Goal: Task Accomplishment & Management: Complete application form

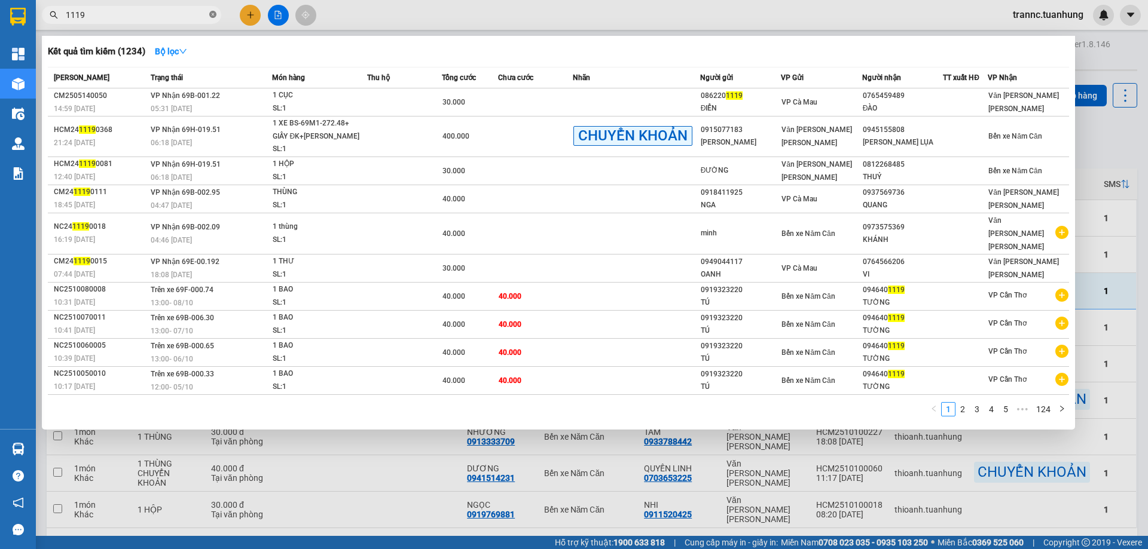
click at [213, 16] on icon "close-circle" at bounding box center [212, 14] width 7 height 7
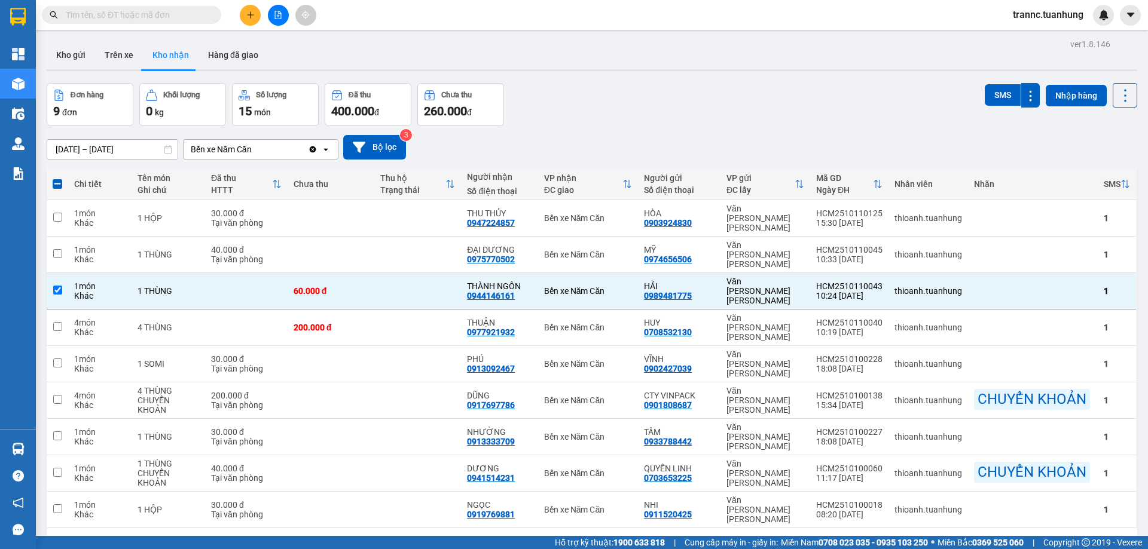
click at [177, 19] on input "text" at bounding box center [136, 14] width 141 height 13
click at [1003, 287] on icon at bounding box center [1007, 291] width 8 height 8
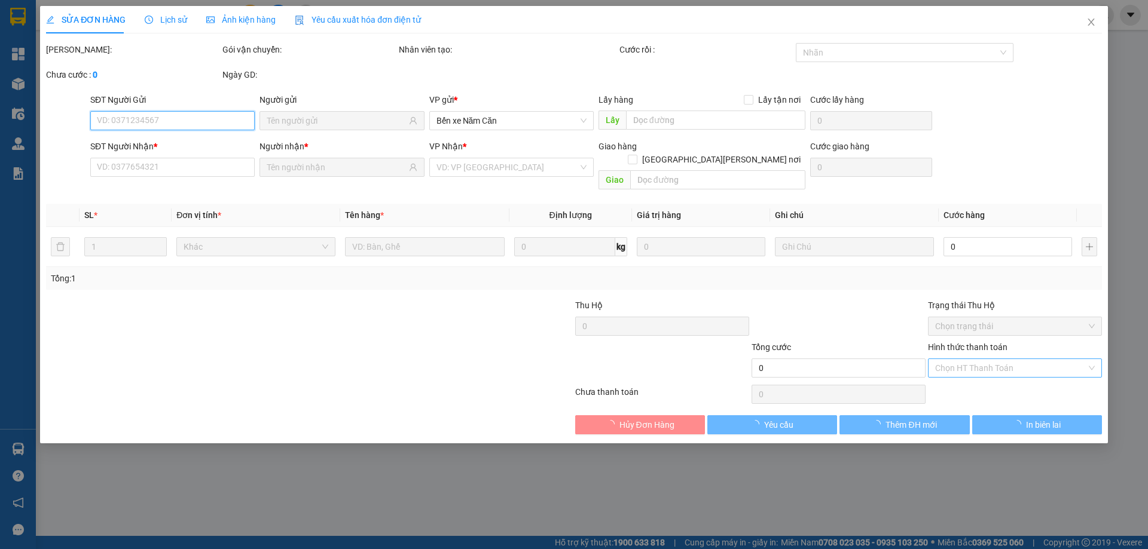
type input "0989481775"
type input "HẢI"
type input "0944146161"
type input "THÀNH NGÔN"
type input "60.000"
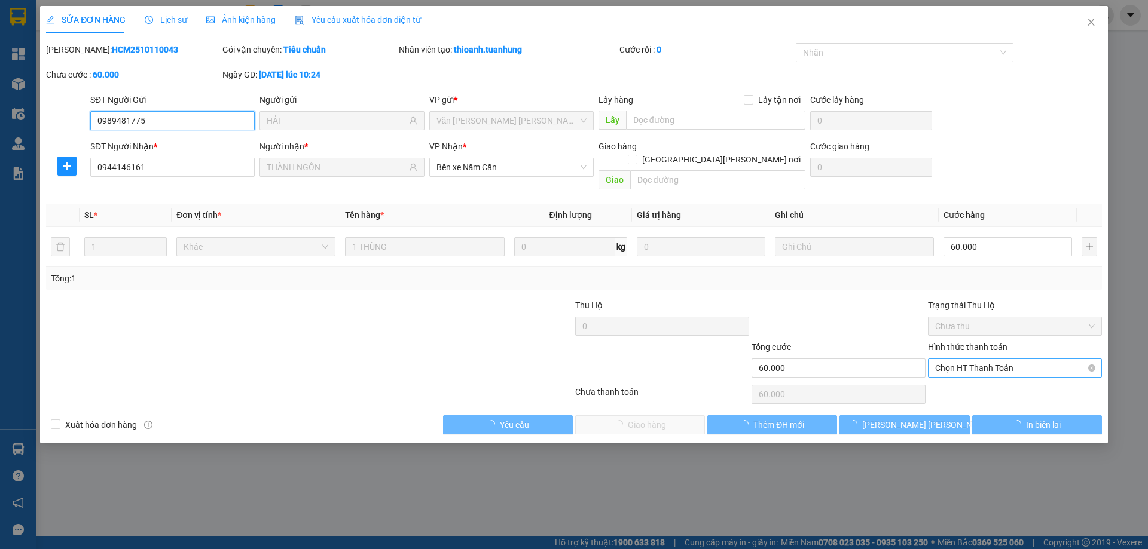
click at [1002, 359] on span "Chọn HT Thanh Toán" at bounding box center [1015, 368] width 160 height 18
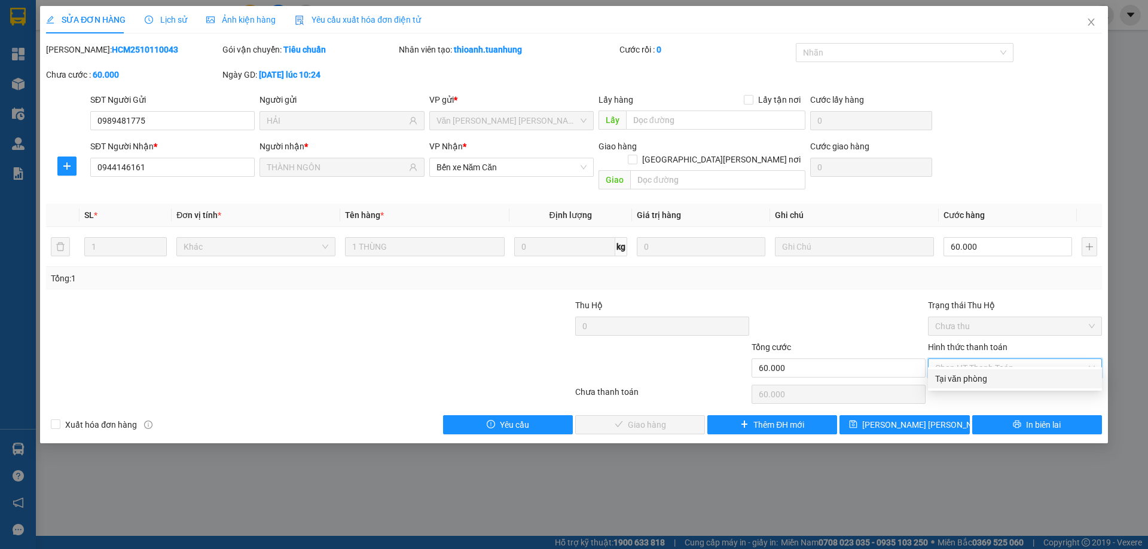
click at [994, 380] on div "Tại văn phòng" at bounding box center [1015, 379] width 160 height 13
type input "0"
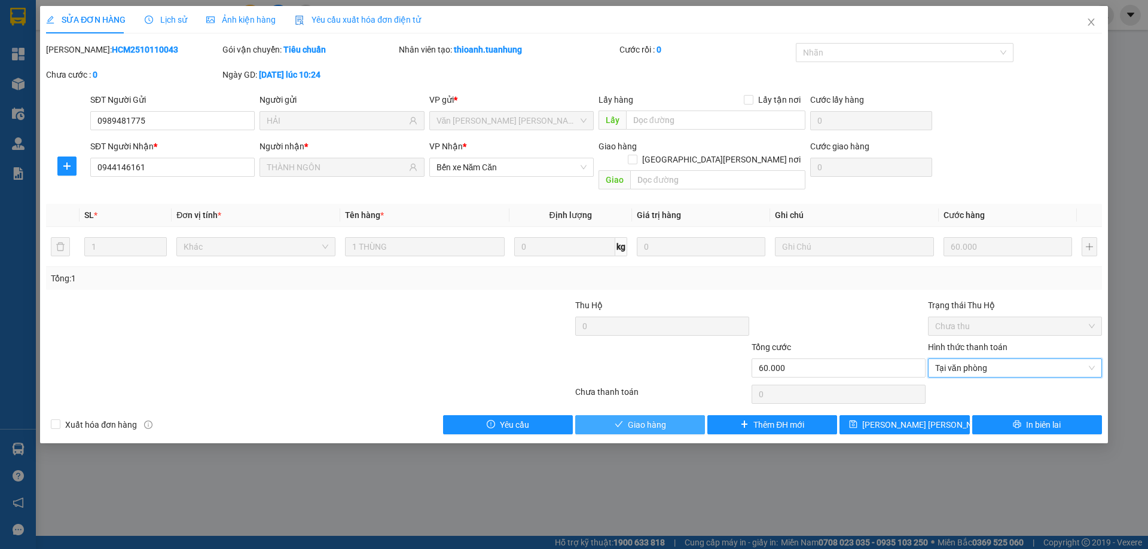
click at [652, 419] on span "Giao hàng" at bounding box center [647, 425] width 38 height 13
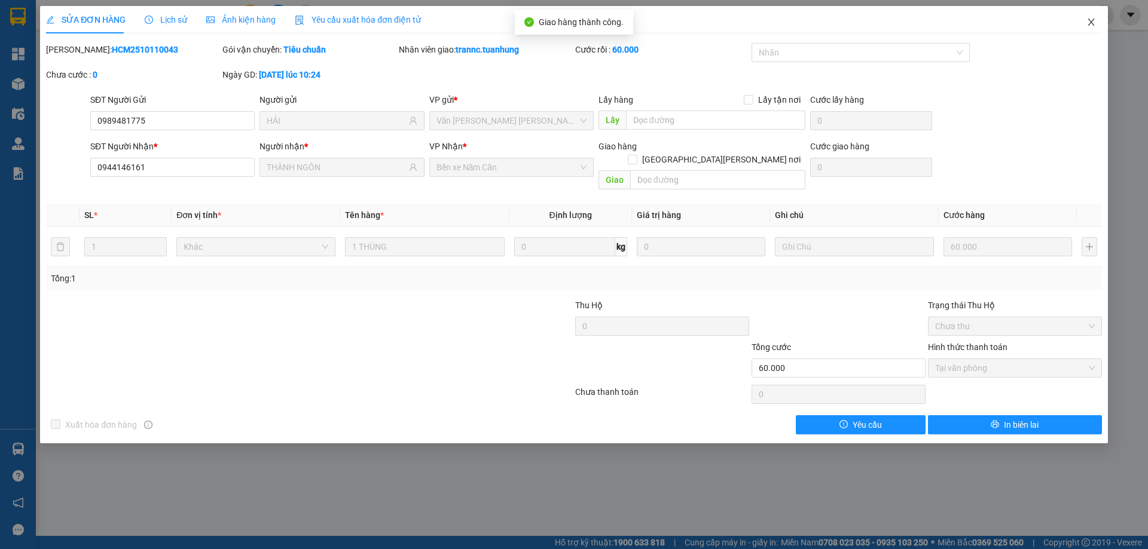
click at [1096, 20] on span "Close" at bounding box center [1090, 22] width 33 height 33
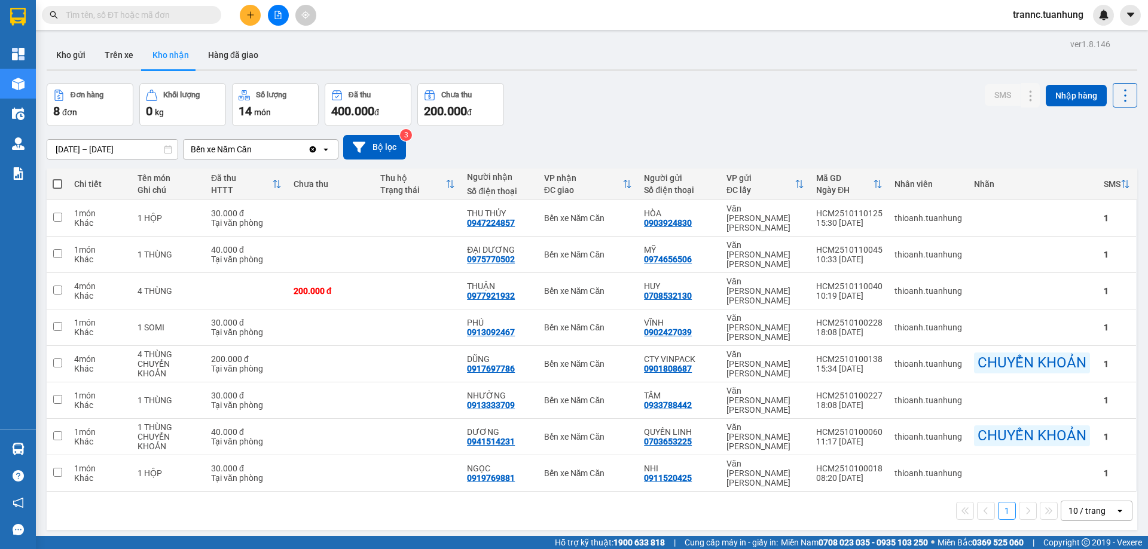
click at [186, 16] on input "text" at bounding box center [136, 14] width 141 height 13
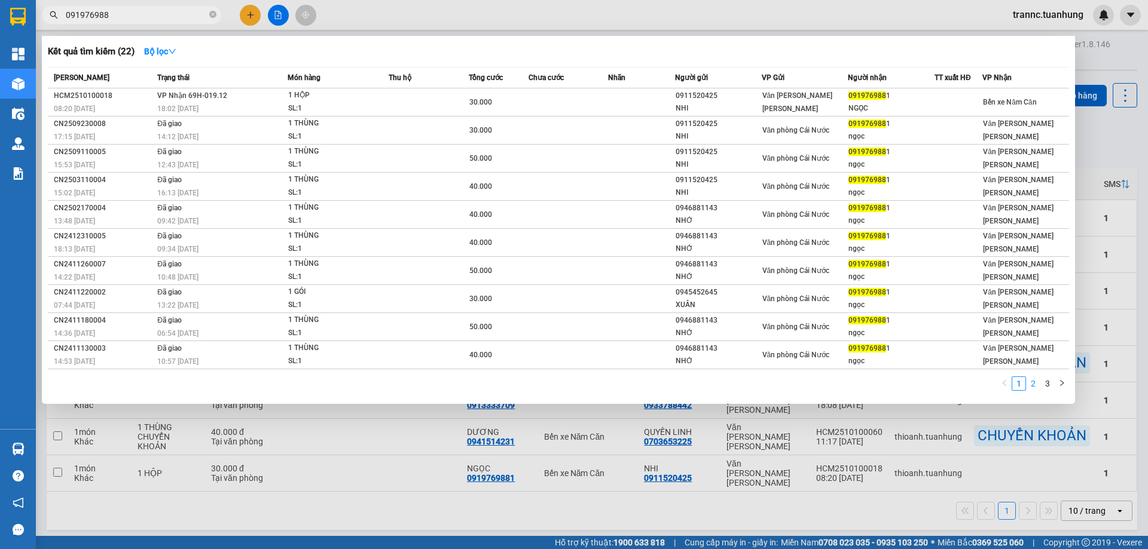
click at [1037, 384] on link "2" at bounding box center [1033, 383] width 13 height 13
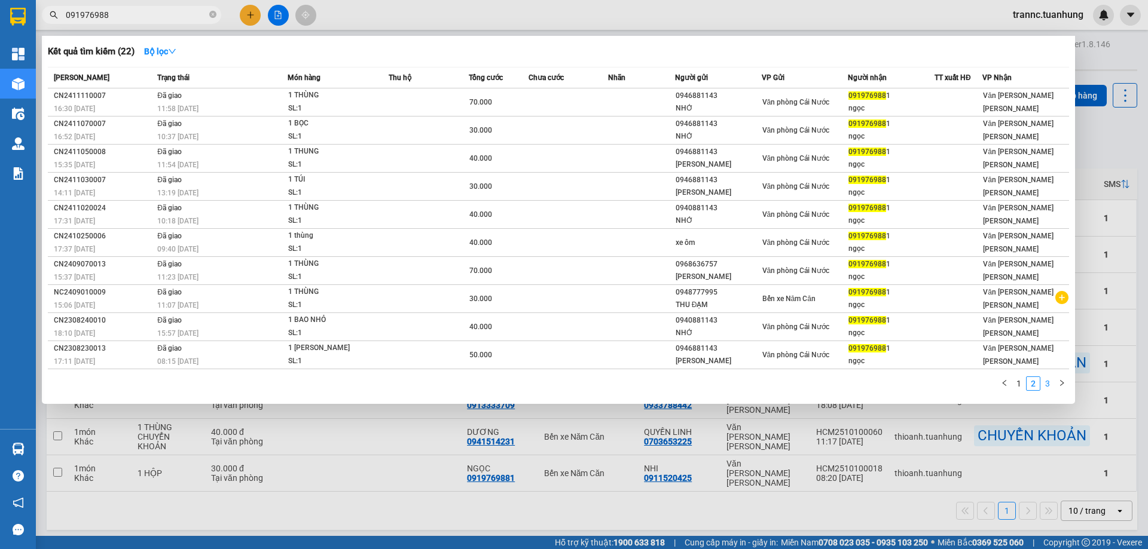
click at [1048, 386] on link "3" at bounding box center [1047, 383] width 13 height 13
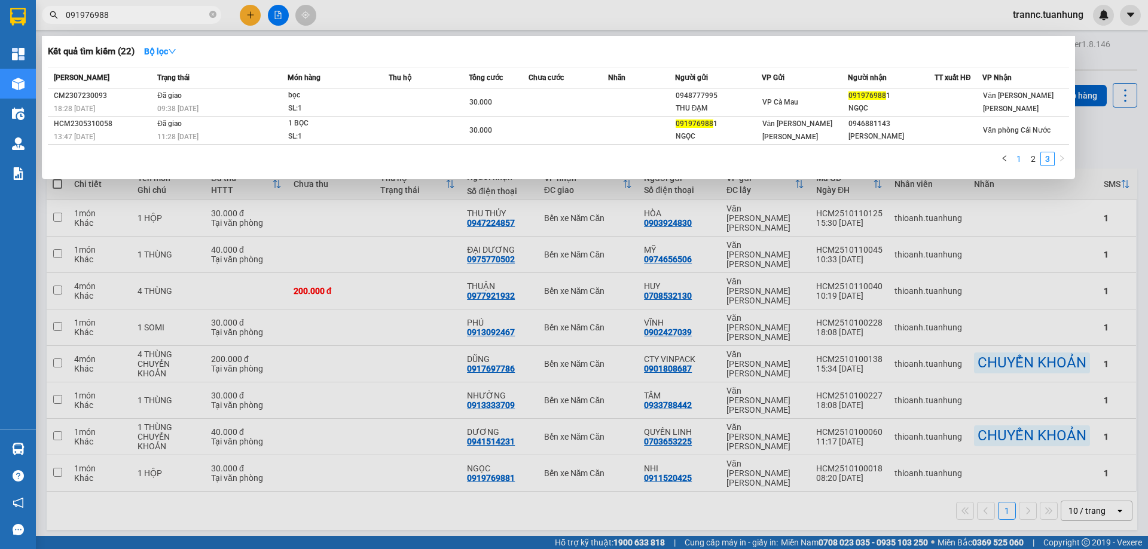
click at [1016, 160] on link "1" at bounding box center [1018, 158] width 13 height 13
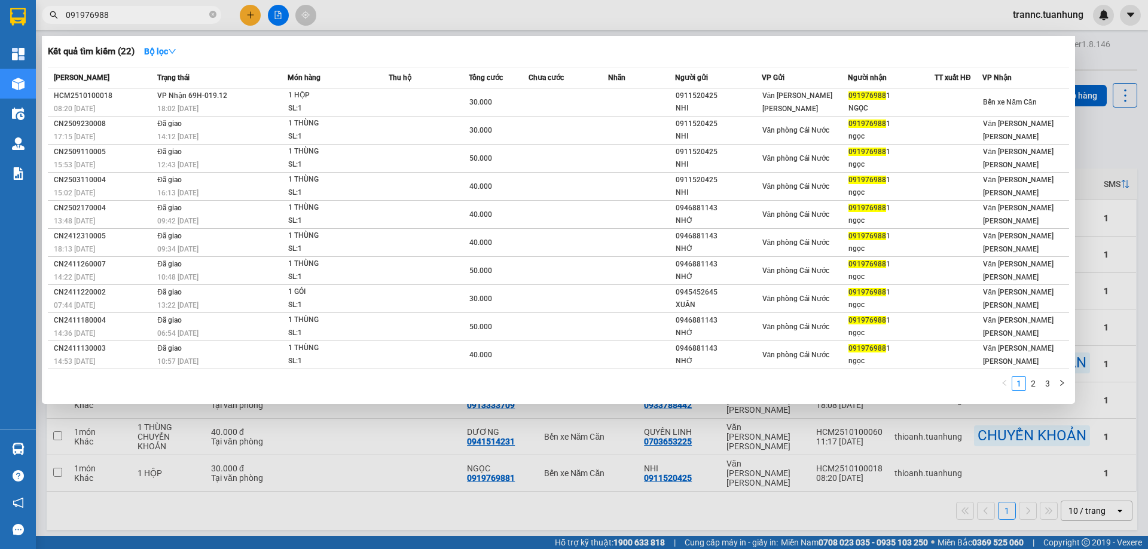
click at [133, 9] on input "091976988" at bounding box center [136, 14] width 141 height 13
drag, startPoint x: 133, startPoint y: 9, endPoint x: 60, endPoint y: 19, distance: 73.1
click at [60, 19] on span "0919769881" at bounding box center [131, 15] width 179 height 18
type input "0919769881"
click at [250, 15] on div at bounding box center [574, 274] width 1148 height 549
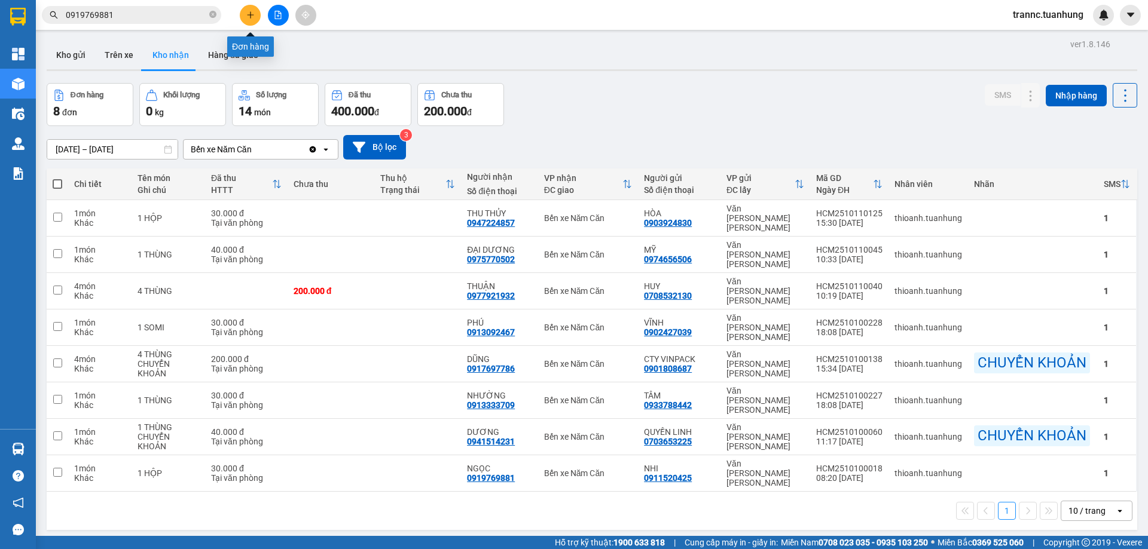
click at [250, 15] on icon "plus" at bounding box center [250, 14] width 7 height 1
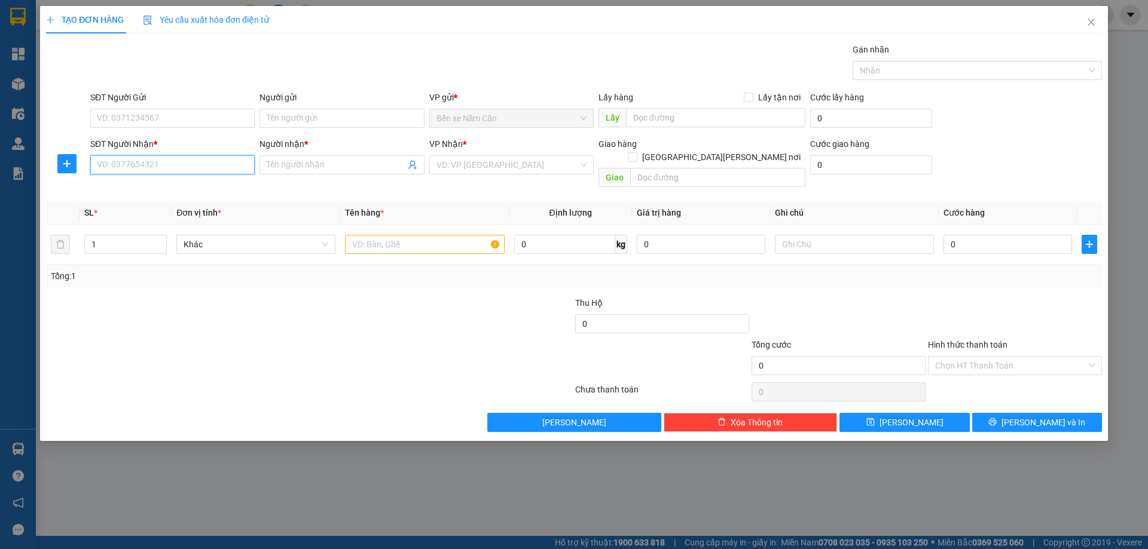
click at [166, 167] on input "SĐT Người Nhận *" at bounding box center [172, 164] width 164 height 19
paste input "0919769881"
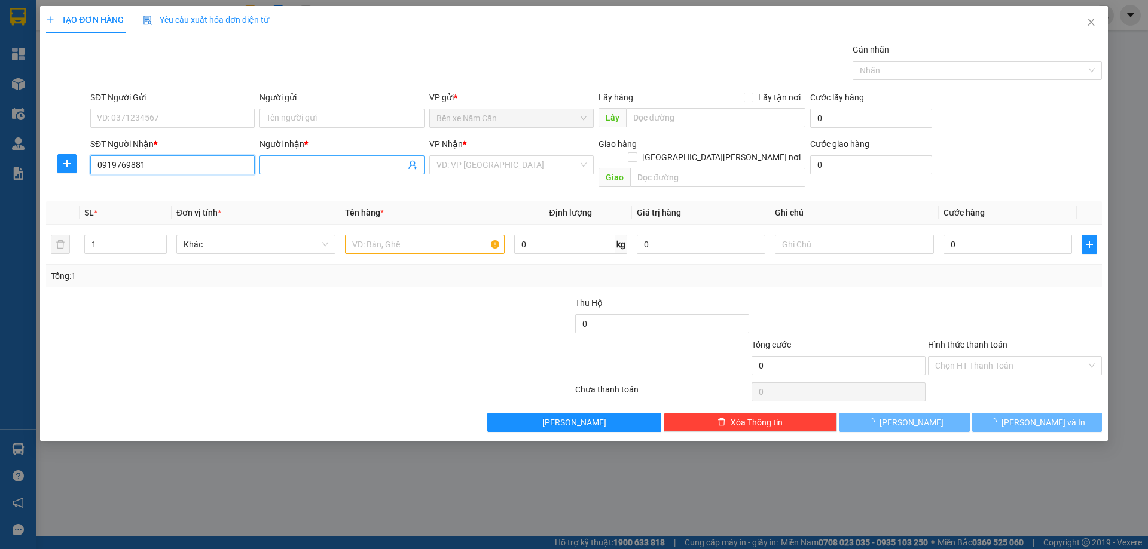
type input "0919769881"
click at [275, 160] on input "Người nhận *" at bounding box center [336, 164] width 138 height 13
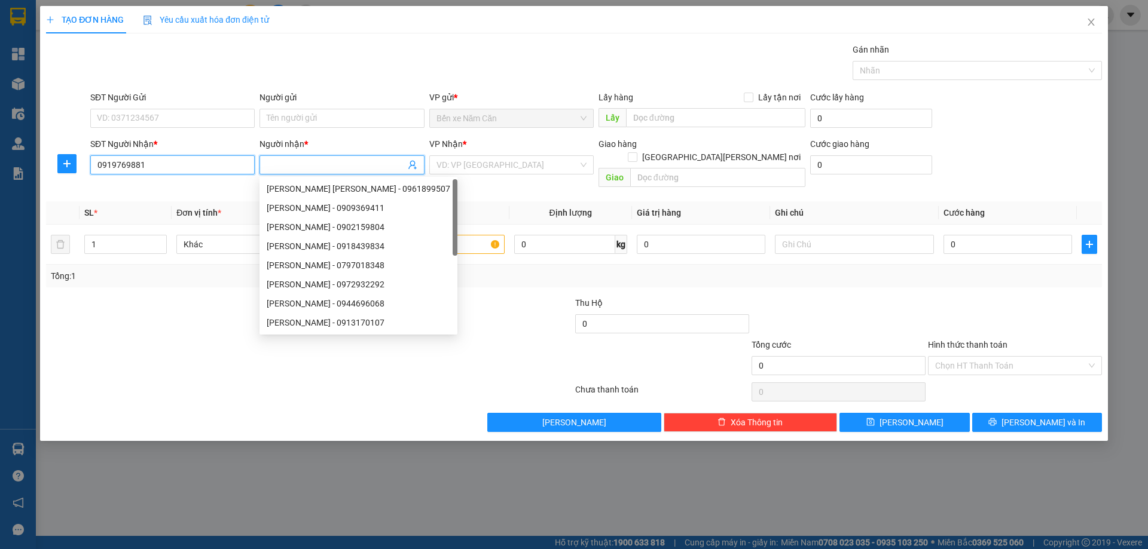
click at [154, 163] on input "0919769881" at bounding box center [172, 164] width 164 height 19
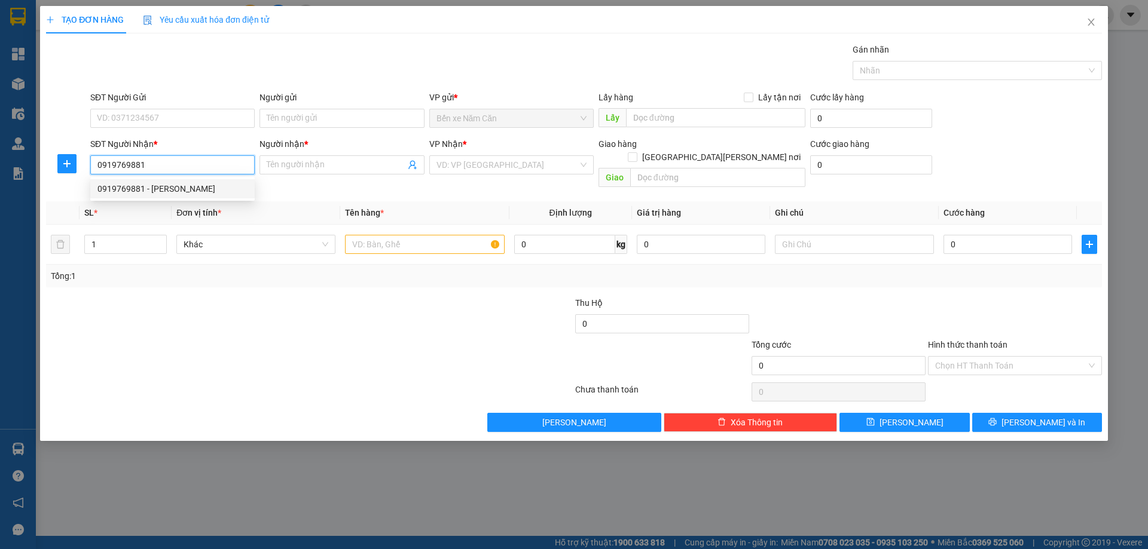
click at [149, 188] on div "0919769881 - [PERSON_NAME]" at bounding box center [172, 188] width 150 height 13
type input "NGỌC"
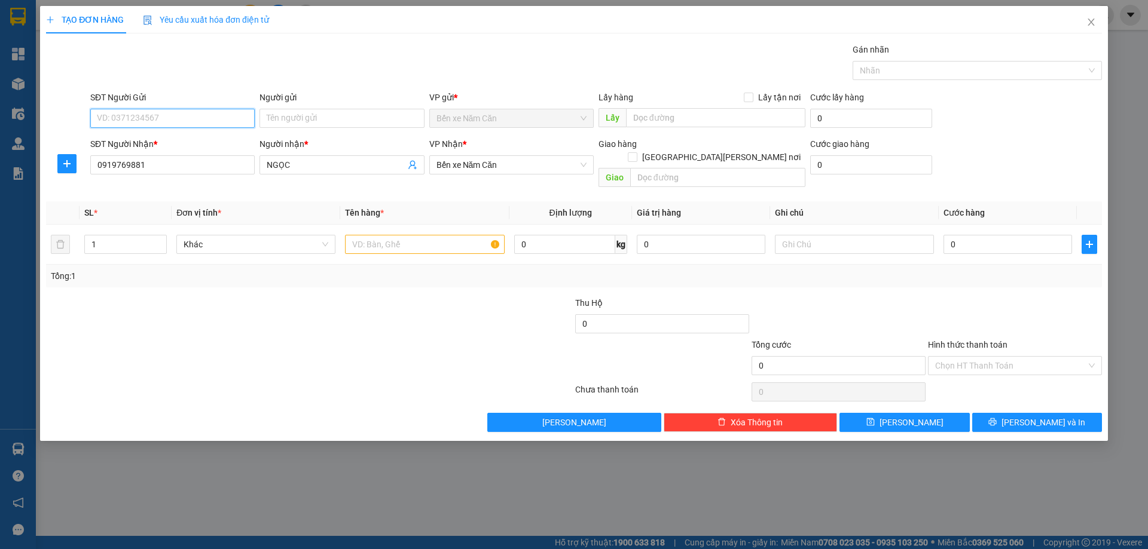
click at [166, 118] on input "SĐT Người Gửi" at bounding box center [172, 118] width 164 height 19
click at [161, 138] on div "0911520425 - NHI" at bounding box center [172, 142] width 150 height 13
type input "0911520425"
type input "NHI"
click at [368, 235] on input "text" at bounding box center [424, 244] width 159 height 19
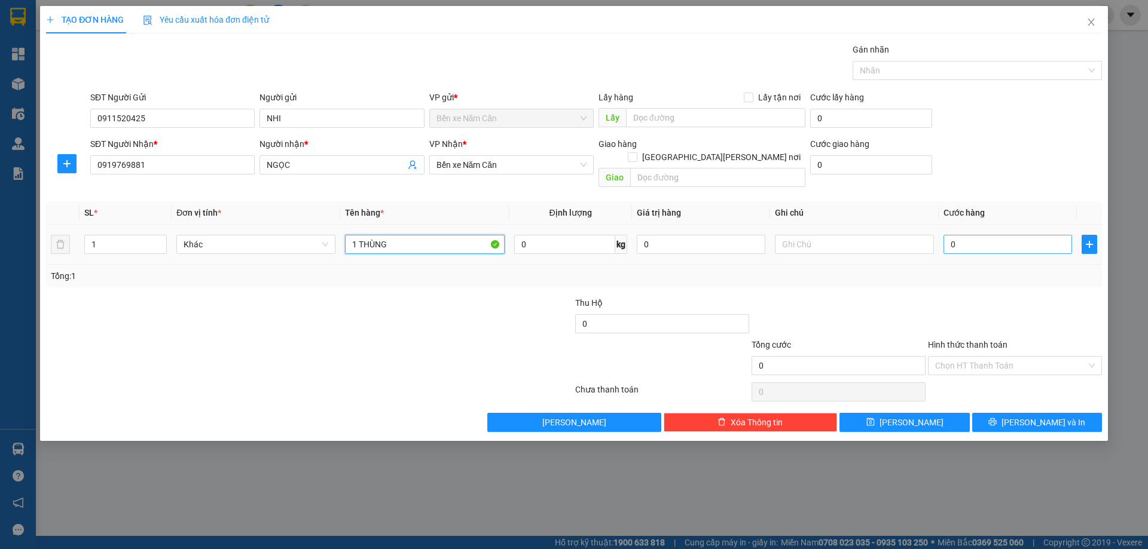
type input "1 THÙNG"
click at [967, 235] on input "0" at bounding box center [1008, 244] width 129 height 19
type input "5"
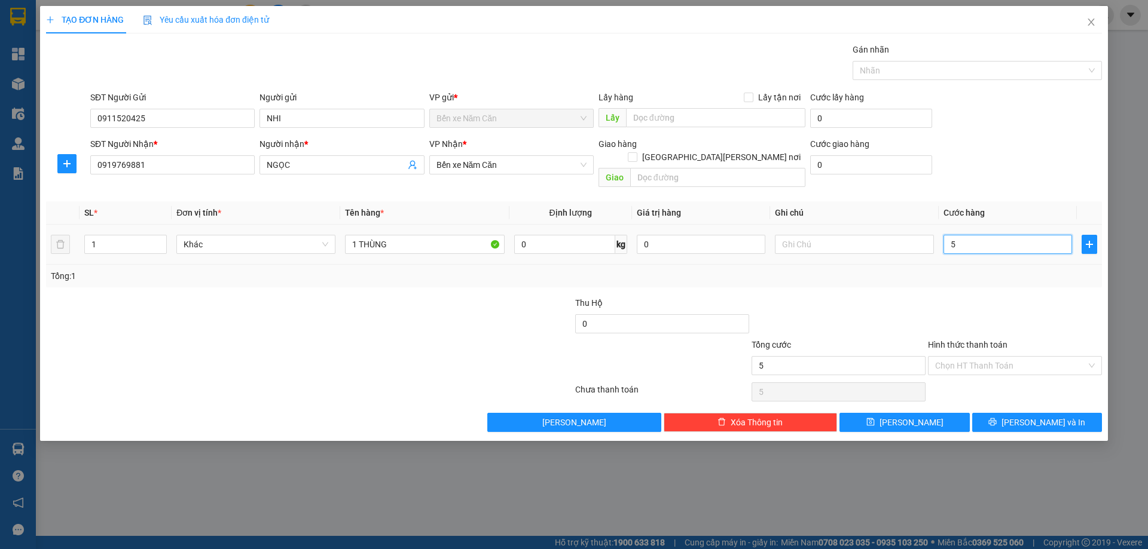
type input "50"
type input "50.000"
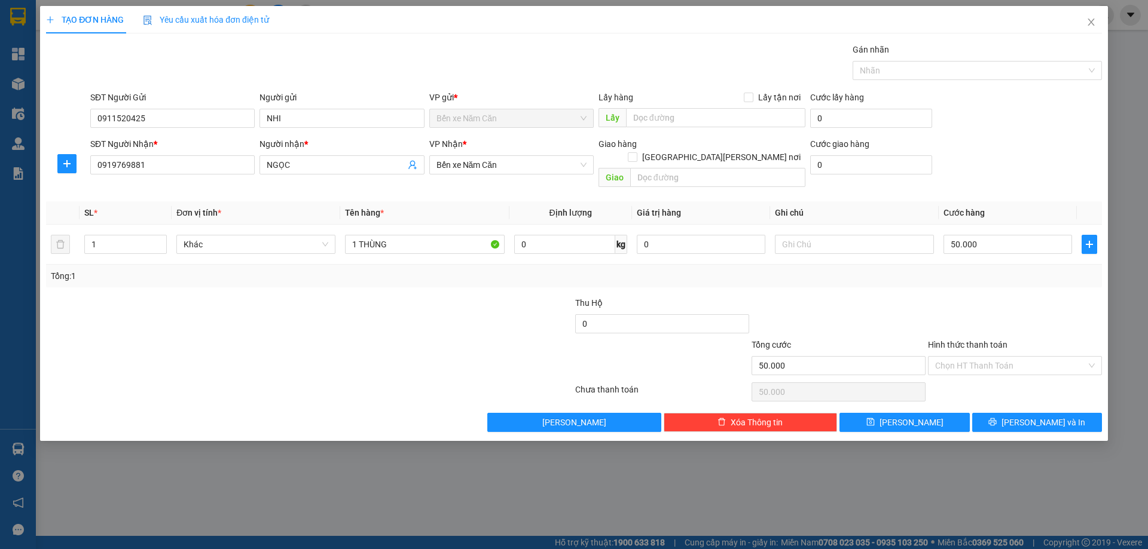
click at [981, 306] on div at bounding box center [1015, 318] width 176 height 42
click at [988, 357] on input "Hình thức thanh toán" at bounding box center [1010, 366] width 151 height 18
click at [985, 377] on div "Tại văn phòng" at bounding box center [1015, 376] width 160 height 13
type input "0"
click at [997, 418] on span "printer" at bounding box center [992, 423] width 8 height 10
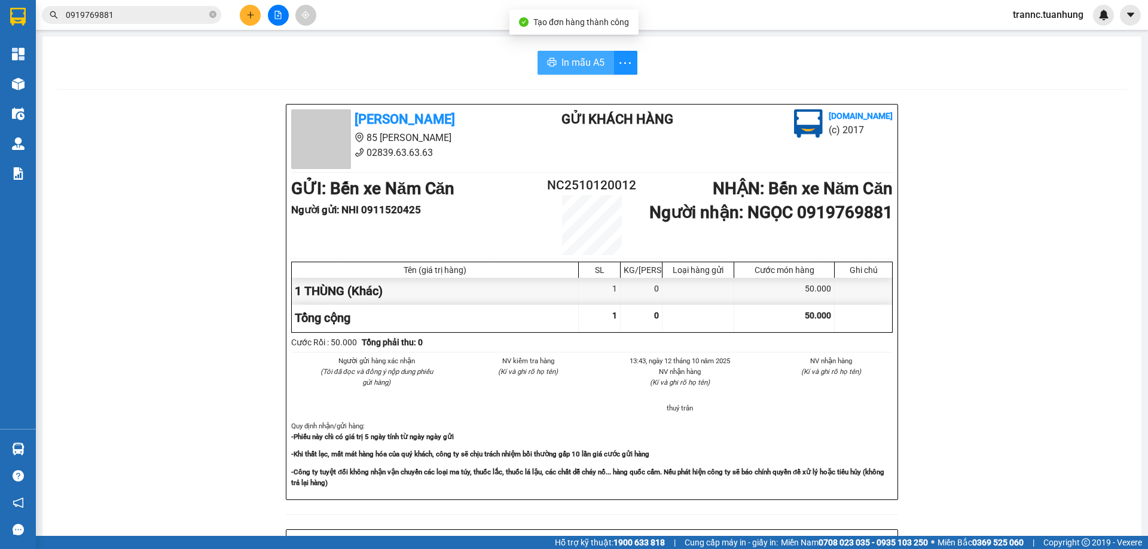
click at [581, 61] on span "In mẫu A5" at bounding box center [582, 62] width 43 height 15
click at [391, 83] on div "In mẫu A5 [PERSON_NAME] 85 [PERSON_NAME] 02839.63.63.63 Gửi khách hàng [DOMAIN_…" at bounding box center [591, 494] width 1099 height 916
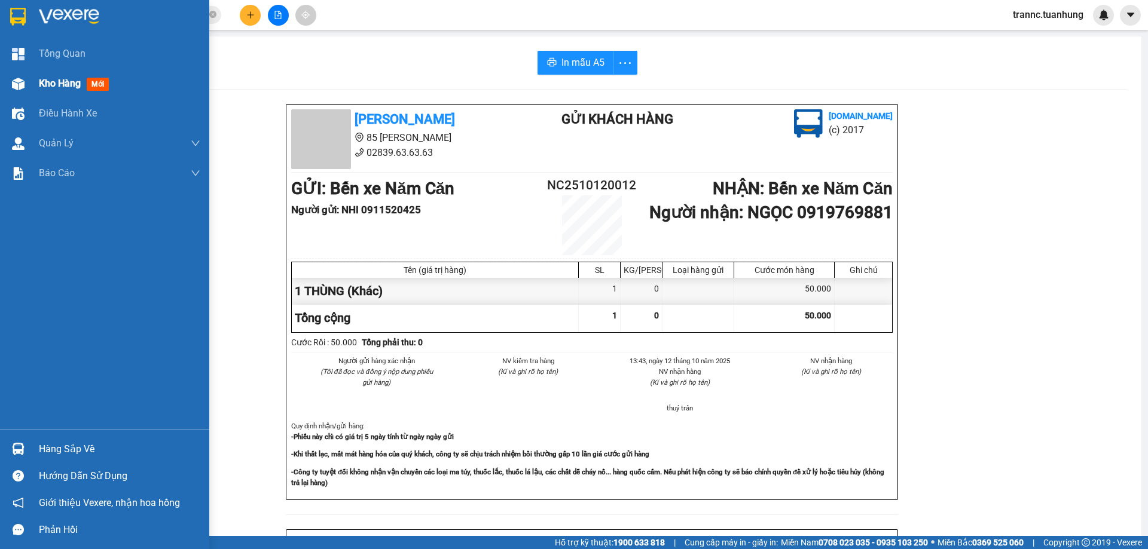
click at [100, 84] on span "mới" at bounding box center [98, 84] width 22 height 13
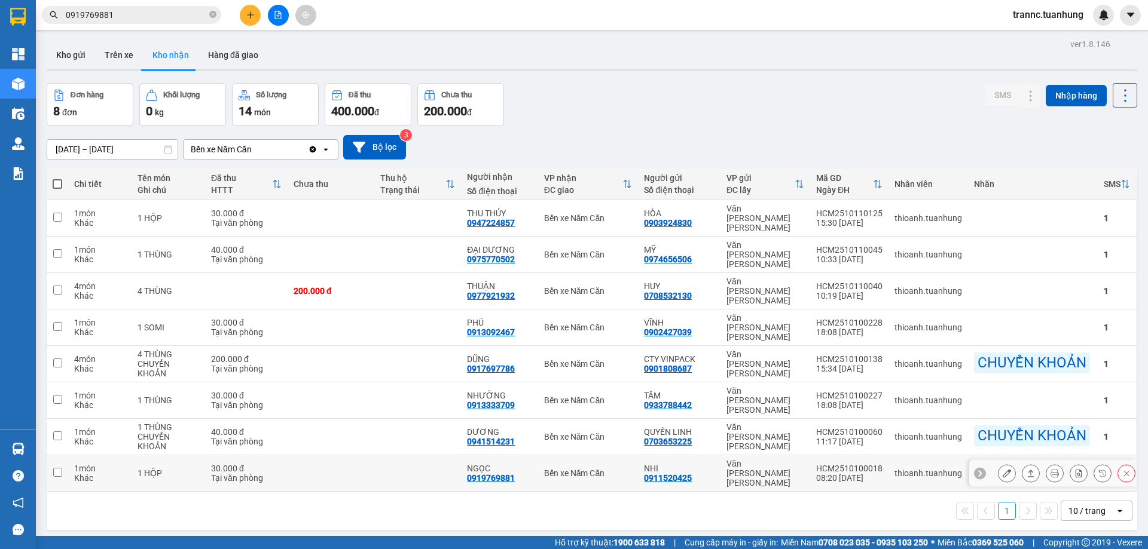
click at [418, 456] on td at bounding box center [417, 474] width 87 height 36
checkbox input "true"
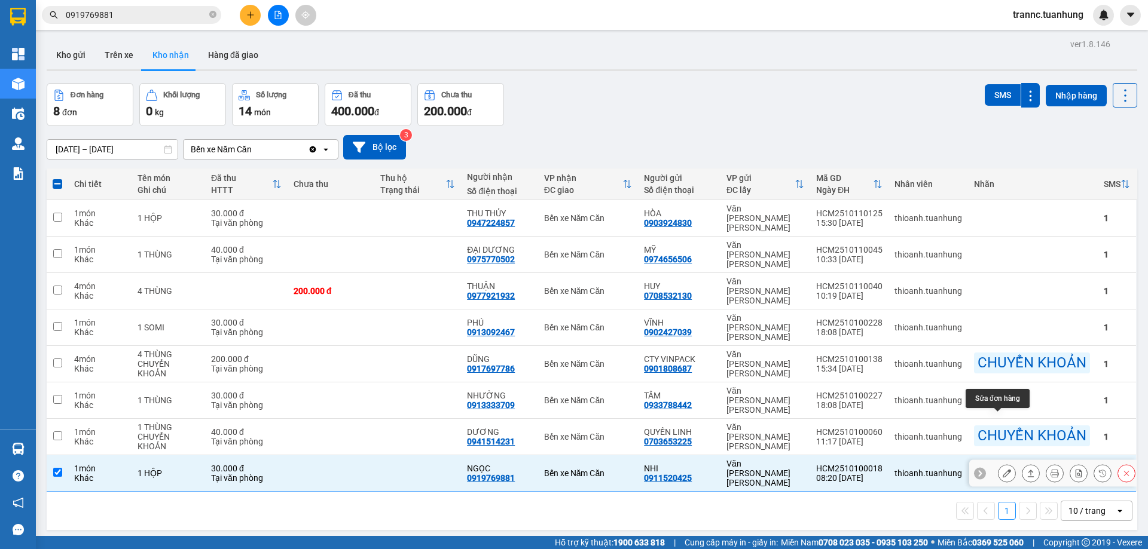
click at [1003, 469] on icon at bounding box center [1007, 473] width 8 height 8
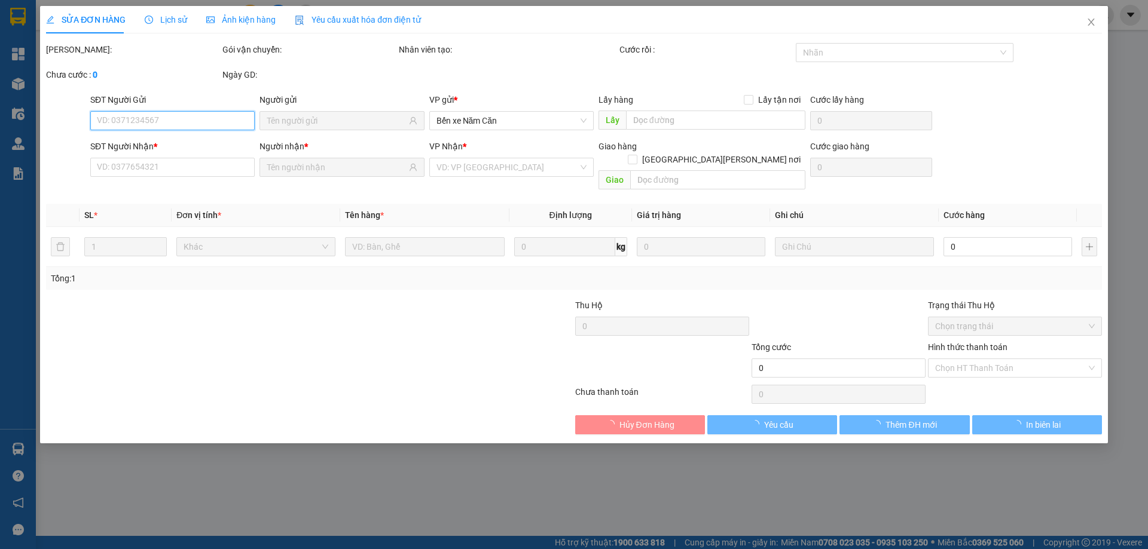
type input "0911520425"
type input "NHI"
type input "0919769881"
type input "NGỌC"
type input "30.000"
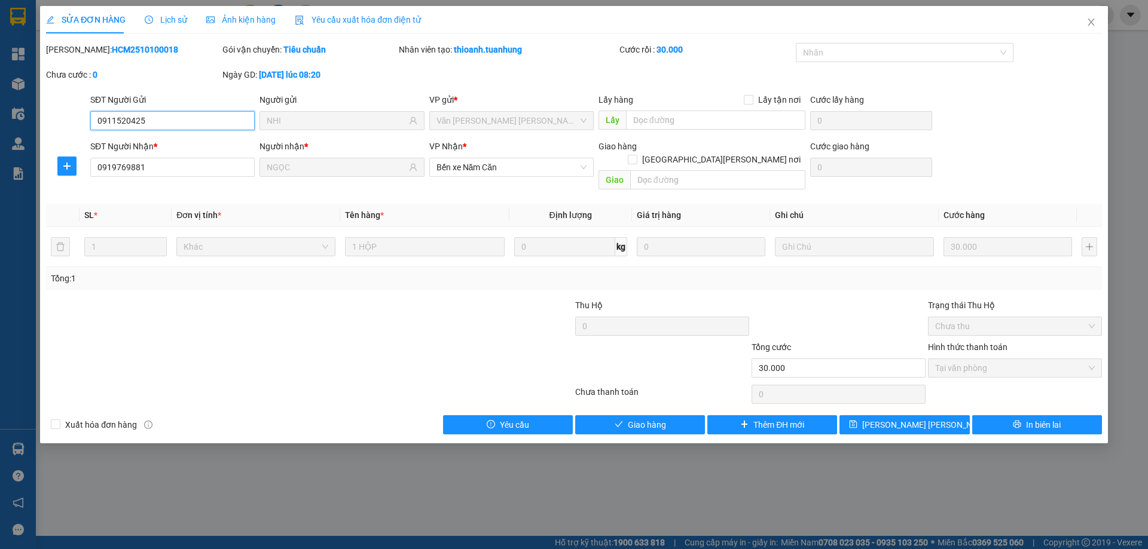
click at [978, 359] on span "Tại văn phòng" at bounding box center [1015, 368] width 160 height 18
click at [658, 419] on span "Giao hàng" at bounding box center [647, 425] width 38 height 13
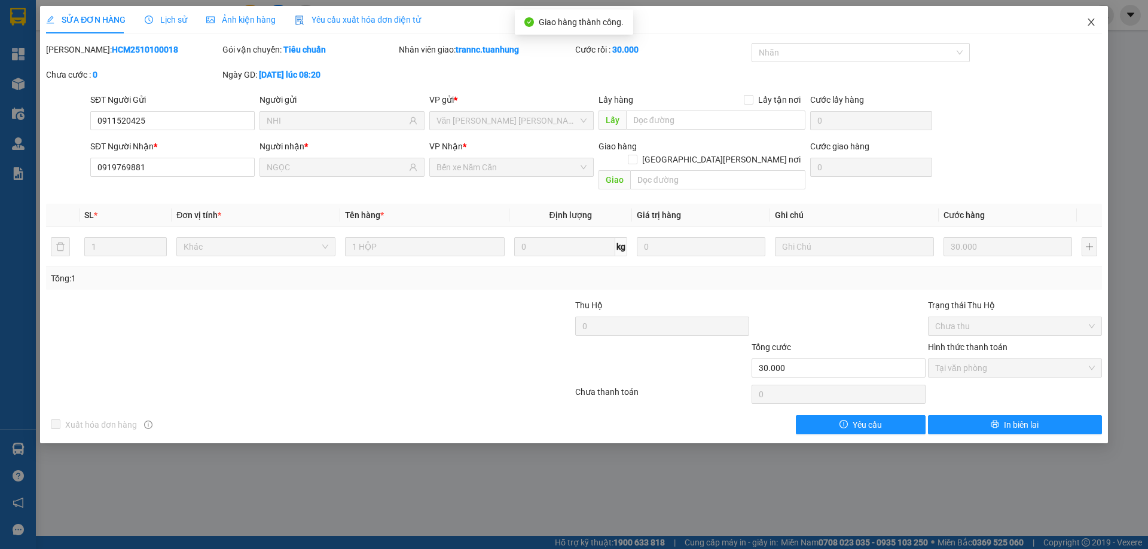
click at [1095, 24] on icon "close" at bounding box center [1091, 22] width 10 height 10
